Goal: Task Accomplishment & Management: Complete application form

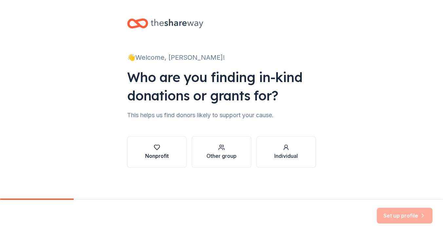
click at [160, 151] on div "Nonprofit" at bounding box center [157, 152] width 24 height 16
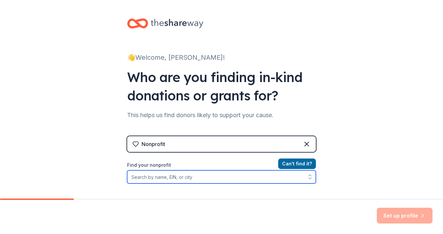
click at [224, 176] on input "Find your nonprofit" at bounding box center [221, 176] width 189 height 13
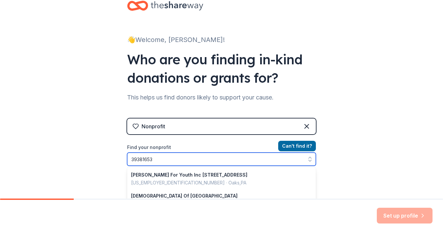
type input "393816534"
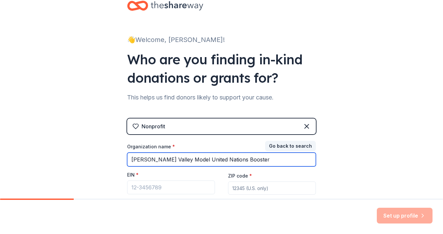
type input "Victor Valley Model United Nations Booster"
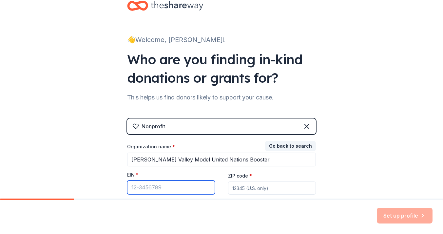
click at [180, 185] on input "EIN *" at bounding box center [171, 187] width 88 height 14
type input "39-3816534"
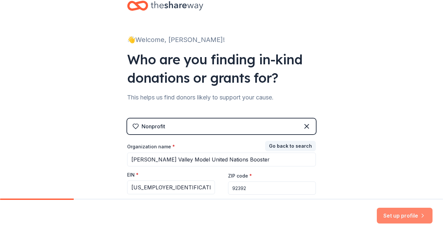
type input "92392"
click at [408, 219] on button "Set up profile" at bounding box center [405, 216] width 56 height 16
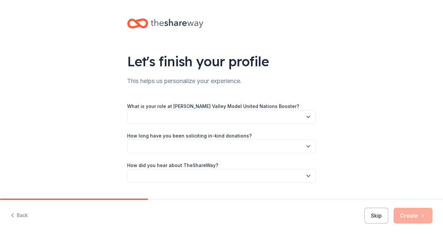
click at [243, 118] on button "button" at bounding box center [221, 117] width 189 height 14
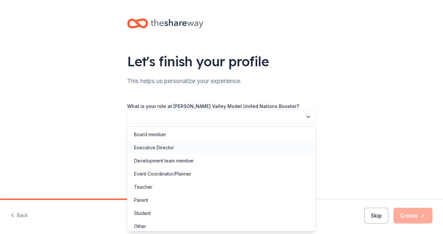
click at [154, 144] on div "Executive Director" at bounding box center [154, 148] width 40 height 8
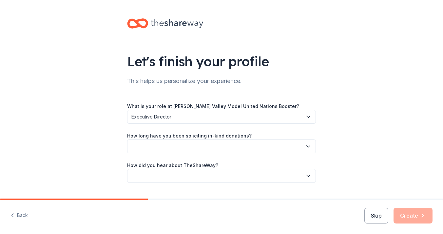
click at [161, 147] on button "button" at bounding box center [221, 146] width 189 height 14
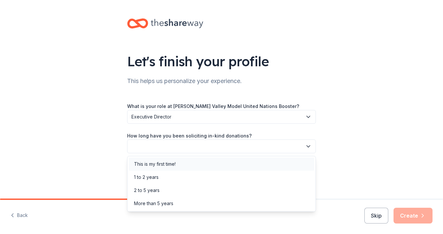
click at [158, 165] on div "This is my first time!" at bounding box center [155, 164] width 42 height 8
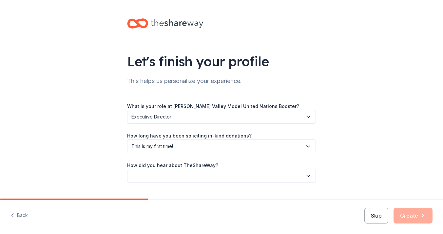
click at [178, 175] on button "button" at bounding box center [221, 176] width 189 height 14
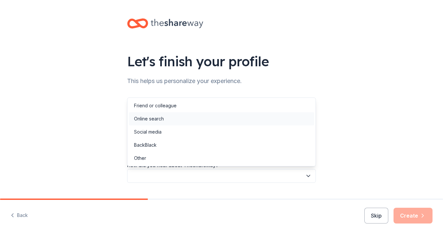
click at [154, 120] on div "Online search" at bounding box center [149, 119] width 30 height 8
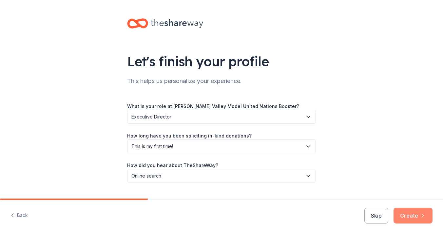
click at [404, 218] on button "Create" at bounding box center [413, 216] width 39 height 16
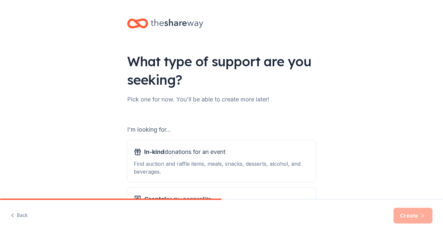
click at [407, 142] on div "What type of support are you seeking? Pick one for now. You'll be able to creat…" at bounding box center [221, 132] width 443 height 265
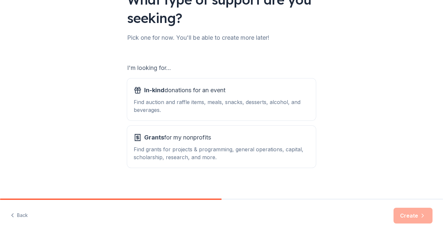
scroll to position [66, 0]
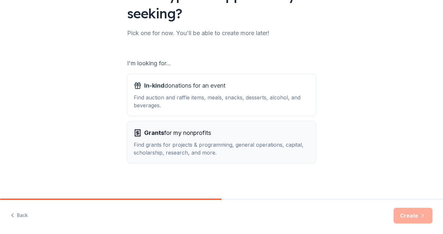
click at [227, 144] on div "Find grants for projects & programming, general operations, capital, scholarshi…" at bounding box center [222, 149] width 176 height 16
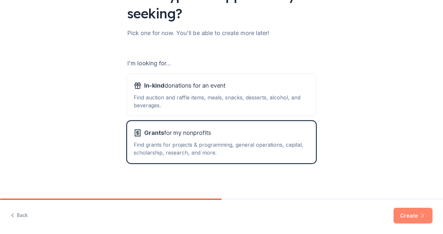
click at [414, 213] on button "Create" at bounding box center [413, 216] width 39 height 16
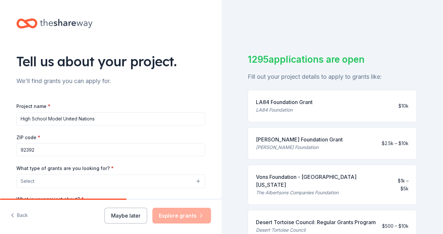
type input "High School Model United Nations"
click at [101, 180] on button "Select" at bounding box center [110, 181] width 189 height 14
click at [232, 144] on div "Tell us about your project. We'll find grants you can apply for. Project name *…" at bounding box center [221, 117] width 443 height 234
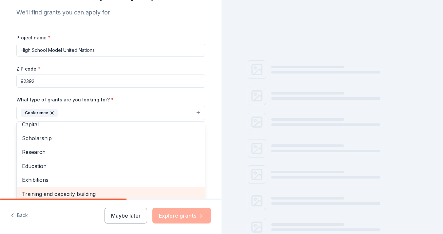
scroll to position [69, 0]
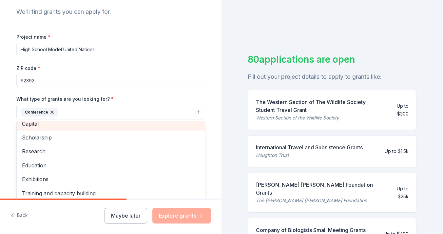
click at [34, 125] on span "Capital" at bounding box center [111, 123] width 178 height 9
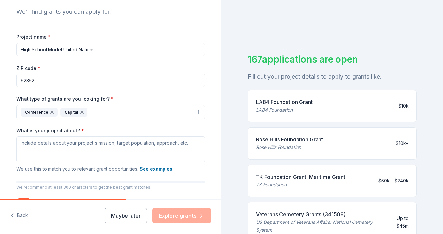
click at [81, 112] on icon "button" at bounding box center [81, 111] width 5 height 5
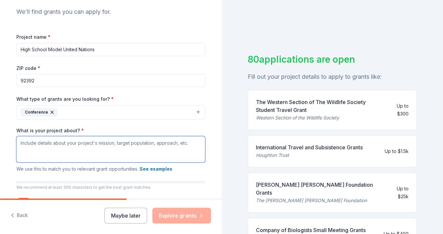
click at [72, 147] on textarea "What is your project about? *" at bounding box center [110, 149] width 189 height 26
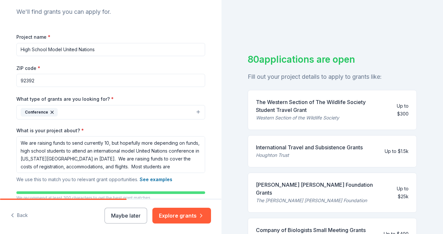
click at [238, 164] on div "80 applications are open Fill out your project details to apply to grants like:…" at bounding box center [333, 117] width 222 height 234
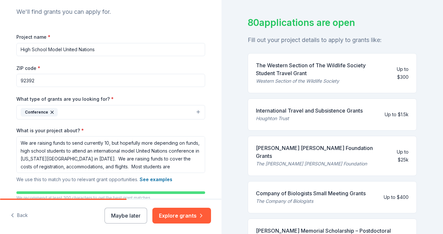
scroll to position [41, 0]
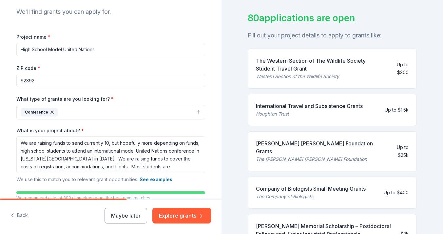
click at [218, 92] on div "Tell us about your project. We'll find grants you can apply for. Project name *…" at bounding box center [111, 93] width 222 height 325
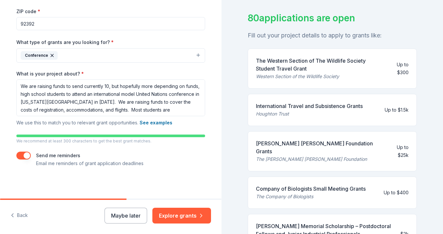
scroll to position [126, 0]
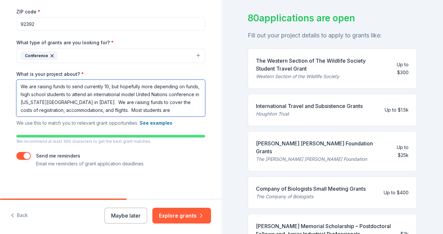
click at [169, 110] on textarea "We are raising funds to send currently 10, but hopefully more depending on fund…" at bounding box center [110, 98] width 189 height 37
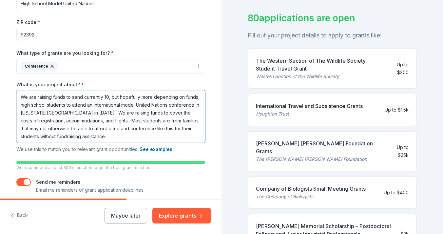
type textarea "We are raising funds to send currently 10, but hopefully more depending on fund…"
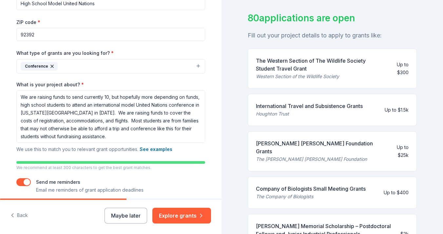
click at [219, 171] on div "Tell us about your project. We'll find grants you can apply for. Project name *…" at bounding box center [111, 55] width 222 height 340
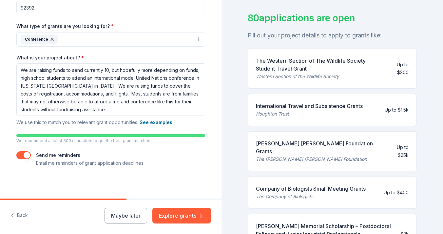
scroll to position [141, 0]
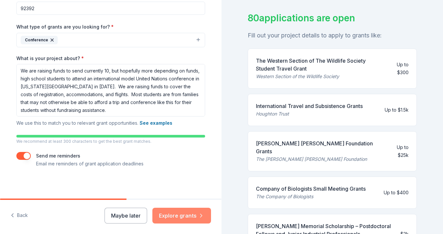
click at [196, 214] on button "Explore grants" at bounding box center [181, 216] width 59 height 16
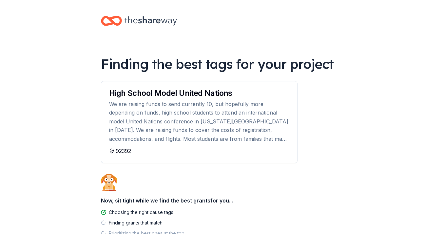
click at [367, 136] on body "Finding the best tags for your project High School Model United Nations We are …" at bounding box center [221, 117] width 443 height 234
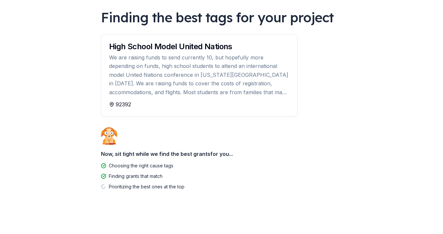
scroll to position [46, 0]
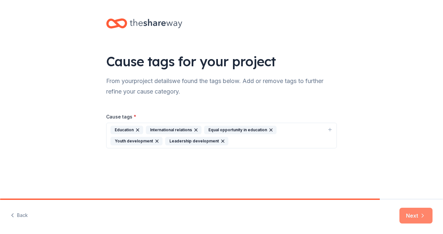
click at [422, 214] on icon "button" at bounding box center [423, 215] width 7 height 7
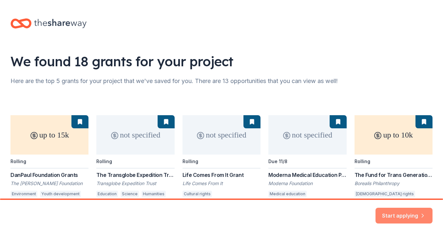
click at [410, 212] on button "Start applying" at bounding box center [404, 212] width 57 height 16
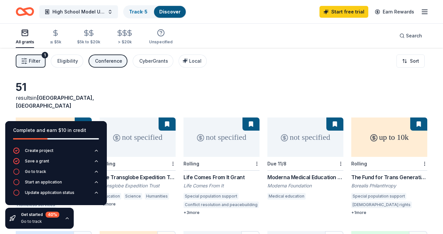
click at [435, 81] on div "51 results in Victorville, CA up to 15k Rolling DanPaul Foundation Grants The D…" at bounding box center [221, 214] width 443 height 333
click at [96, 171] on icon "button" at bounding box center [96, 171] width 5 height 5
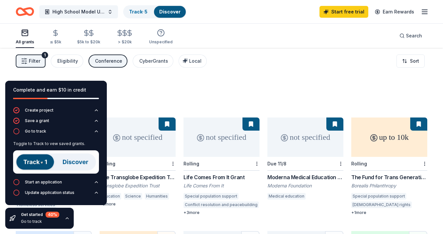
click at [38, 164] on img at bounding box center [56, 161] width 86 height 23
click at [150, 89] on div "51 results in Victorville, CA" at bounding box center [222, 95] width 412 height 29
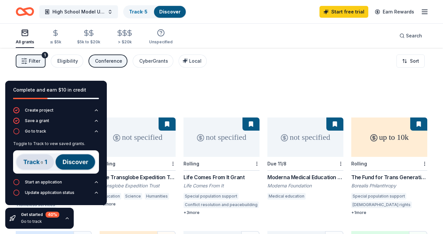
click at [124, 90] on div "51 results in Victorville, CA" at bounding box center [222, 95] width 412 height 29
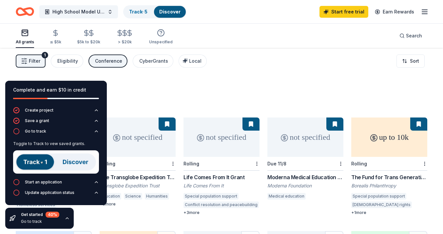
click at [66, 218] on icon "button" at bounding box center [67, 217] width 3 height 1
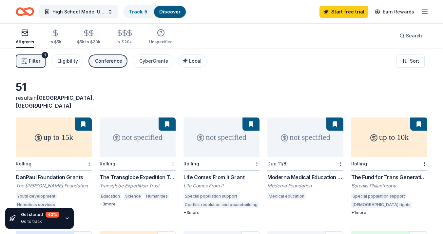
click at [48, 128] on div "up to 15k" at bounding box center [54, 136] width 76 height 39
click at [140, 10] on link "Track · 5" at bounding box center [138, 12] width 18 height 6
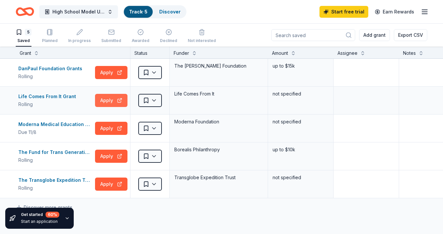
click at [112, 99] on button "Apply" at bounding box center [111, 100] width 32 height 13
click at [113, 129] on button "Apply" at bounding box center [111, 128] width 32 height 13
click at [109, 185] on button "Apply" at bounding box center [111, 183] width 32 height 13
click at [25, 12] on icon "Home" at bounding box center [28, 11] width 10 height 7
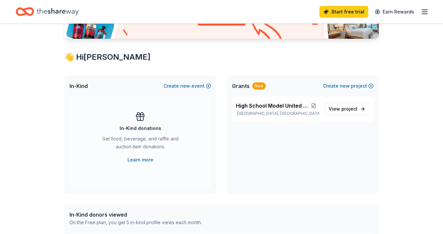
scroll to position [96, 0]
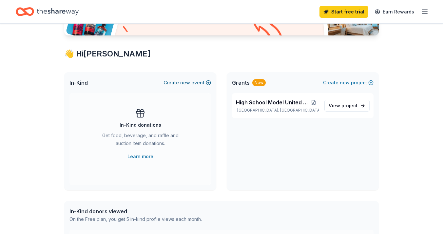
click at [185, 82] on span "new" at bounding box center [185, 83] width 10 height 8
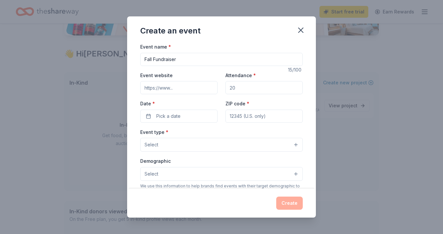
type input "Fall Fundraiser"
click at [248, 89] on input "Attendance *" at bounding box center [264, 87] width 77 height 13
type input "100"
click at [165, 115] on span "Pick a date" at bounding box center [168, 116] width 24 height 8
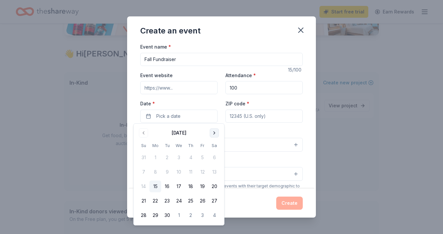
click at [214, 132] on button "Go to next month" at bounding box center [214, 132] width 9 height 9
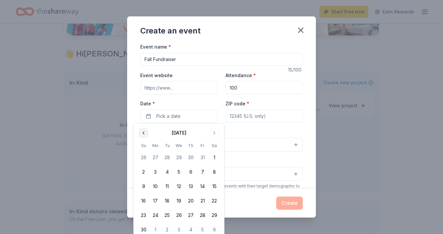
click at [143, 132] on button "Go to previous month" at bounding box center [143, 132] width 9 height 9
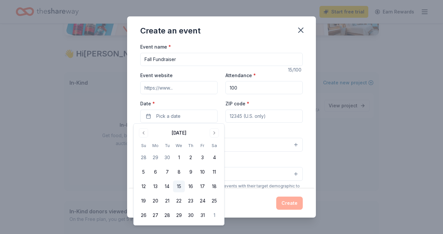
click at [179, 185] on button "15" at bounding box center [179, 186] width 12 height 12
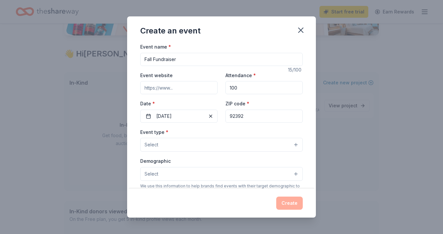
type input "92392"
click at [204, 147] on button "Select" at bounding box center [221, 145] width 163 height 14
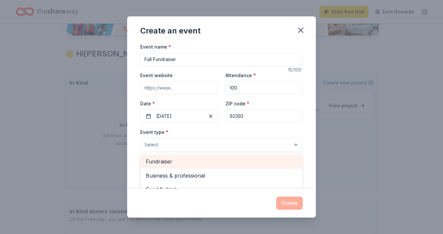
click at [175, 164] on span "Fundraiser" at bounding box center [221, 161] width 151 height 9
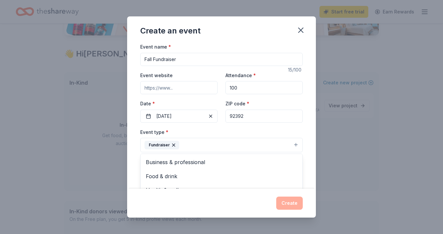
click at [322, 153] on div "Create an event Event name * Fall Fundraiser 15 /100 Event website Attendance *…" at bounding box center [221, 117] width 443 height 234
click at [206, 176] on button "Select" at bounding box center [221, 175] width 163 height 14
click at [310, 130] on div "Event name * Fall Fundraiser 15 /100 Event website Attendance * 100 Date * 10/1…" at bounding box center [221, 116] width 189 height 146
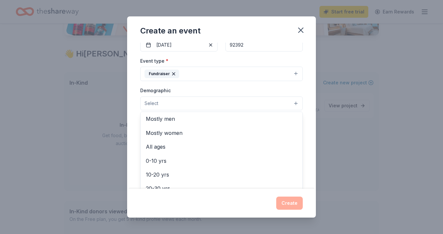
scroll to position [1, 0]
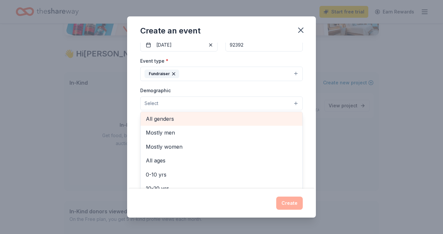
click at [173, 118] on span "All genders" at bounding box center [221, 118] width 151 height 9
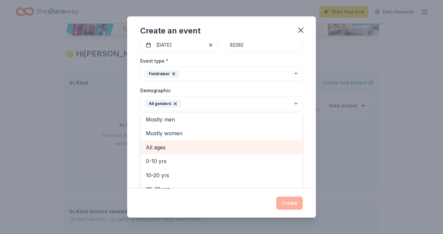
click at [168, 146] on span "All ages" at bounding box center [221, 147] width 151 height 9
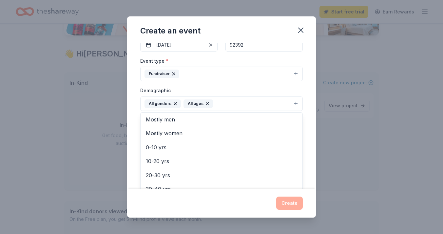
click at [311, 114] on div "Event name * Fall Fundraiser 15 /100 Event website Attendance * 100 Date * 10/1…" at bounding box center [221, 116] width 189 height 146
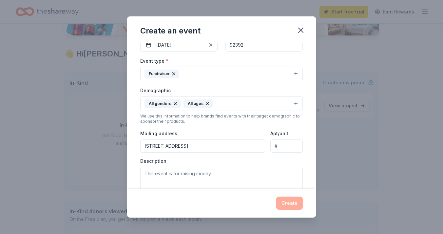
type input "13011 Wrangler Lane, Victorville, CA, 92392"
click at [174, 175] on textarea at bounding box center [221, 182] width 163 height 30
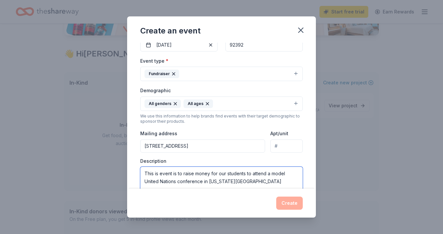
click at [270, 172] on textarea "This is event is to raise money for our students to attend a model United Natio…" at bounding box center [221, 182] width 163 height 30
click at [288, 182] on textarea "This is event is to raise money for our students to attend an international mod…" at bounding box center [221, 182] width 163 height 30
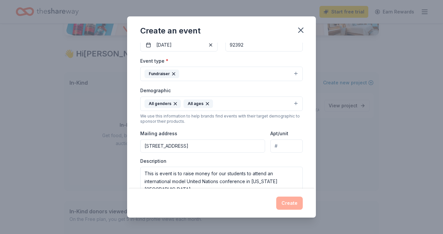
click at [291, 202] on div "Create" at bounding box center [221, 202] width 163 height 13
click at [309, 156] on div "Event name * Fall Fundraiser 15 /100 Event website Attendance * 100 Date * 10/1…" at bounding box center [221, 116] width 189 height 146
click at [311, 172] on div "Event name * Fall Fundraiser 15 /100 Event website Attendance * 100 Date * 10/1…" at bounding box center [221, 116] width 189 height 146
click at [304, 131] on div "Event name * Fall Fundraiser 15 /100 Event website Attendance * 100 Date * 10/1…" at bounding box center [221, 116] width 189 height 146
click at [292, 208] on div "Create" at bounding box center [221, 202] width 163 height 13
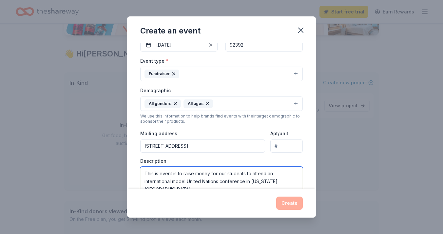
click at [293, 179] on textarea "This is event is to raise money for our students to attend an international mod…" at bounding box center [221, 182] width 163 height 30
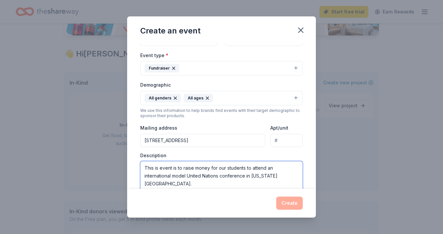
scroll to position [0, 0]
click at [291, 176] on textarea "This is event is to raise money for our students to attend an international mod…" at bounding box center [221, 176] width 163 height 30
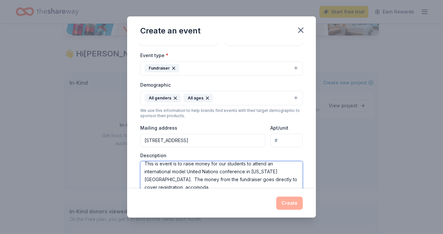
scroll to position [77, 0]
type textarea "This is event is to raise money for our students to attend an international mod…"
click at [311, 90] on div "Event name * Fall Fundraiser 15 /100 Event website Attendance * 100 Date * 10/1…" at bounding box center [221, 116] width 189 height 146
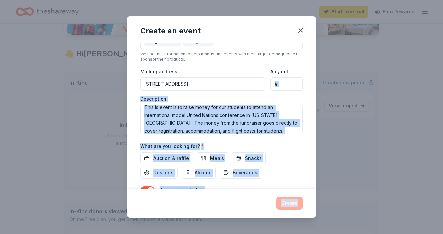
scroll to position [167, 0]
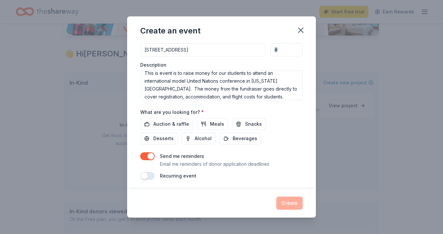
drag, startPoint x: 305, startPoint y: 146, endPoint x: 295, endPoint y: 83, distance: 63.0
click at [295, 83] on div "Event name * Fall Fundraiser 15 /100 Event website Attendance * 100 Date * 10/1…" at bounding box center [221, 116] width 189 height 146
click at [165, 120] on span "Auction & raffle" at bounding box center [171, 124] width 36 height 8
click at [291, 202] on button "Create" at bounding box center [289, 202] width 27 height 13
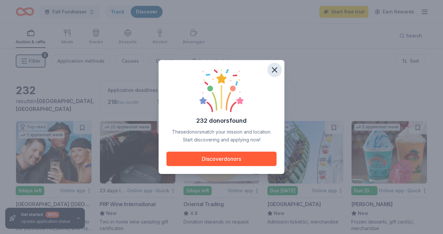
click at [276, 69] on icon "button" at bounding box center [274, 70] width 5 height 5
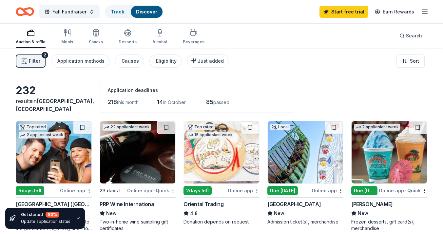
click at [348, 84] on div "232 results in Victorville, CA Application deadlines 218 this month 14 in Octob…" at bounding box center [222, 97] width 412 height 32
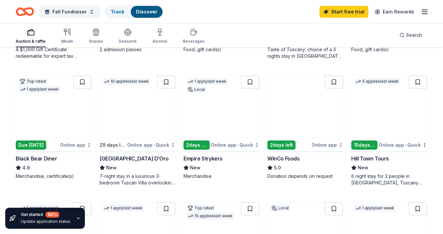
scroll to position [300, 0]
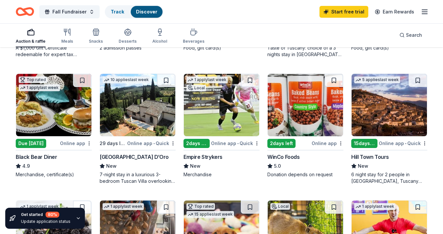
click at [313, 126] on img at bounding box center [305, 105] width 75 height 62
click at [437, 148] on div "232 results in Victorville, CA Application deadlines 218 this month 14 in Octob…" at bounding box center [221, 169] width 443 height 842
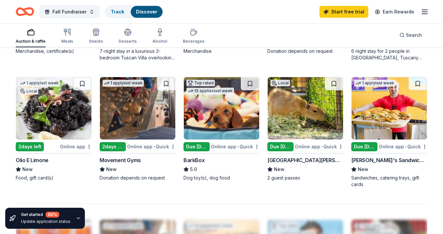
scroll to position [420, 0]
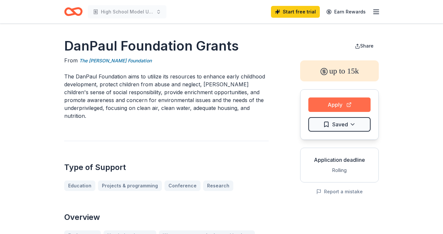
click at [339, 106] on button "Apply" at bounding box center [339, 104] width 62 height 14
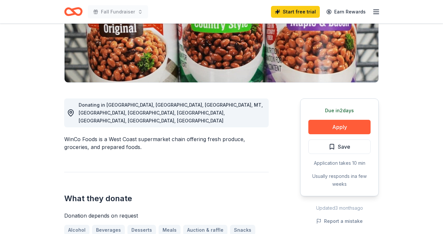
scroll to position [117, 0]
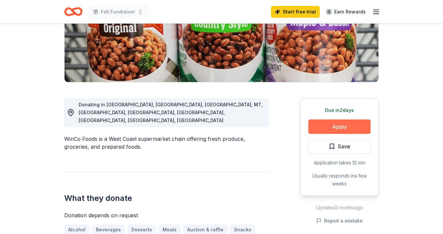
click at [338, 126] on button "Apply" at bounding box center [339, 126] width 62 height 14
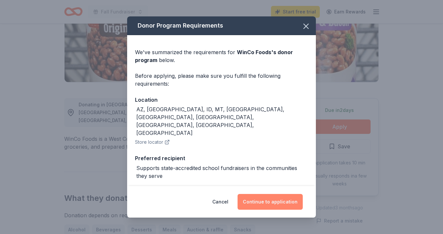
click at [264, 203] on button "Continue to application" at bounding box center [270, 202] width 65 height 16
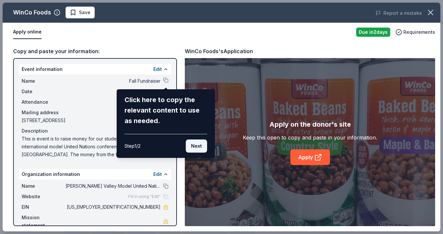
click at [198, 145] on button "Next" at bounding box center [196, 145] width 21 height 13
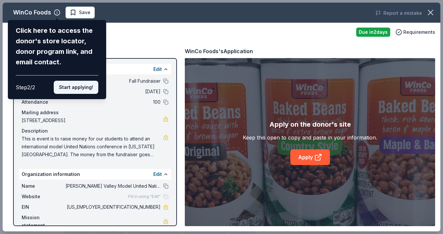
click at [82, 81] on button "Start applying!" at bounding box center [76, 87] width 45 height 13
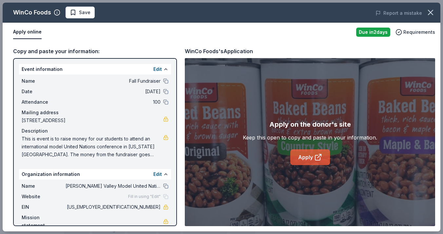
click at [308, 157] on link "Apply" at bounding box center [310, 157] width 40 height 16
